Goal: Use online tool/utility: Utilize a website feature to perform a specific function

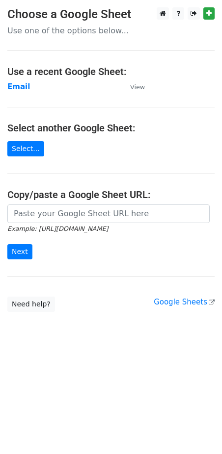
click at [4, 89] on main "Choose a Google Sheet Use one of the options below... Use a recent Google Sheet…" at bounding box center [111, 159] width 222 height 305
click at [17, 88] on strong "Email" at bounding box center [18, 86] width 23 height 9
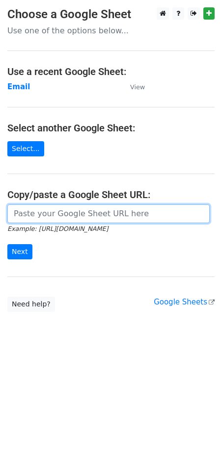
click at [58, 216] on input "url" at bounding box center [108, 214] width 202 height 19
paste input "https://docs.google.com/spreadsheets/d/1kkuvtFhSU96zbUb1siQY-U0C9dKU1thMyGs0vt7…"
type input "https://docs.google.com/spreadsheets/d/1kkuvtFhSU96zbUb1siQY-U0C9dKU1thMyGs0vt7…"
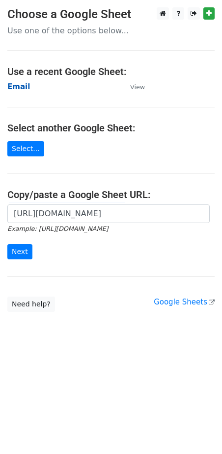
click at [14, 90] on strong "Email" at bounding box center [18, 86] width 23 height 9
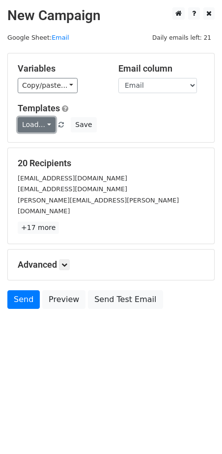
click at [35, 124] on link "Load..." at bounding box center [37, 124] width 38 height 15
click at [33, 151] on link "FCA" at bounding box center [57, 147] width 78 height 16
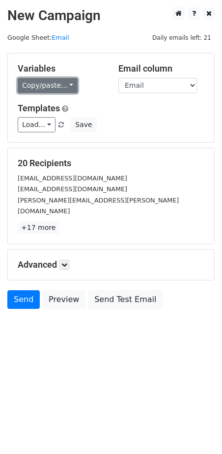
click at [57, 84] on link "Copy/paste..." at bounding box center [48, 85] width 60 height 15
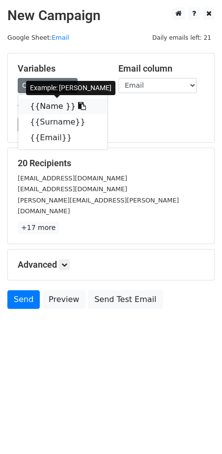
click at [45, 103] on link "{{Name }}" at bounding box center [62, 107] width 89 height 16
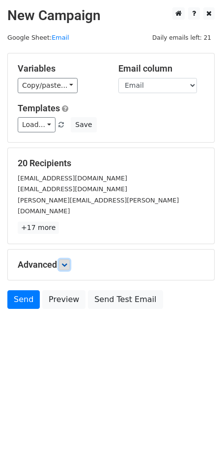
click at [70, 260] on link at bounding box center [64, 265] width 11 height 11
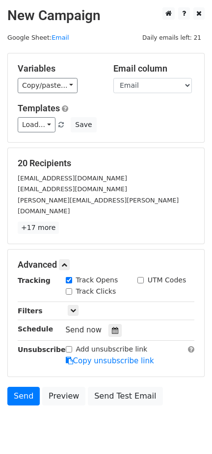
click at [173, 395] on div "Send Preview Send Test Email" at bounding box center [106, 399] width 212 height 24
